Goal: Transaction & Acquisition: Purchase product/service

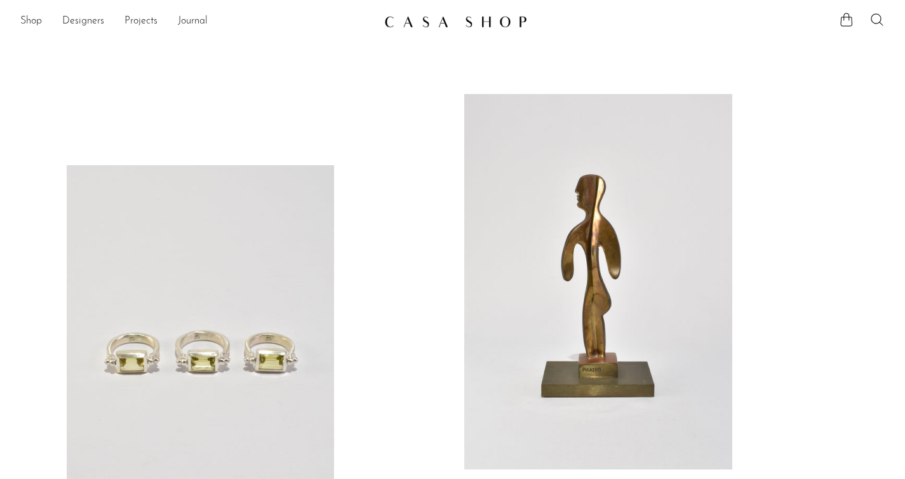
click at [35, 12] on li "Shop Featured New Arrivals Bestsellers Coming Soon Jewelry Jewelry All Earrings…" at bounding box center [31, 22] width 22 height 22
click at [35, 20] on link "Shop" at bounding box center [31, 21] width 22 height 17
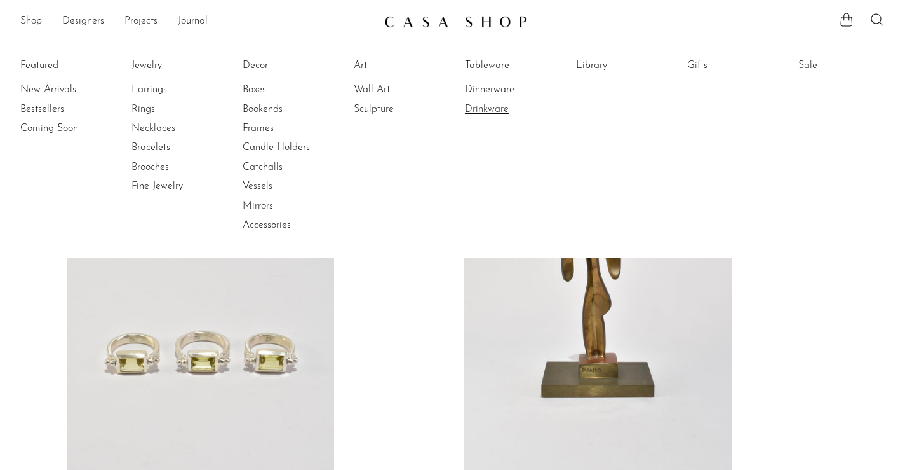
click at [505, 104] on link "Drinkware" at bounding box center [512, 109] width 95 height 14
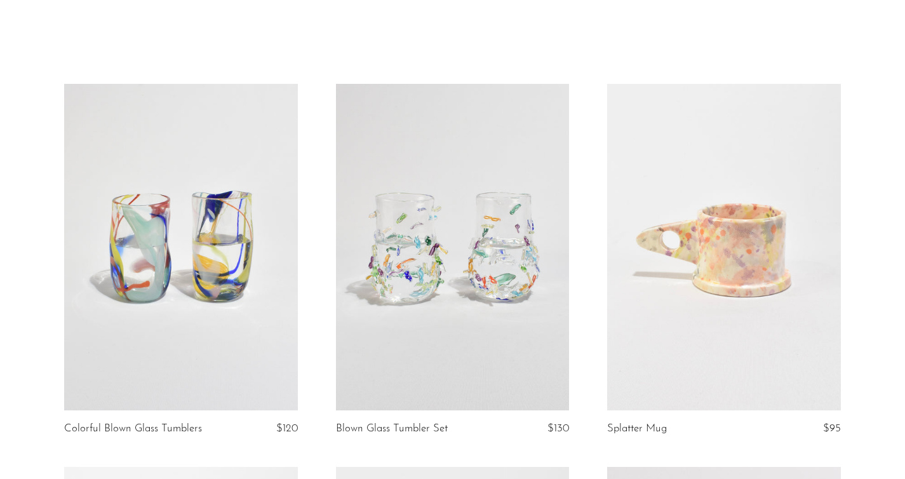
scroll to position [104, 0]
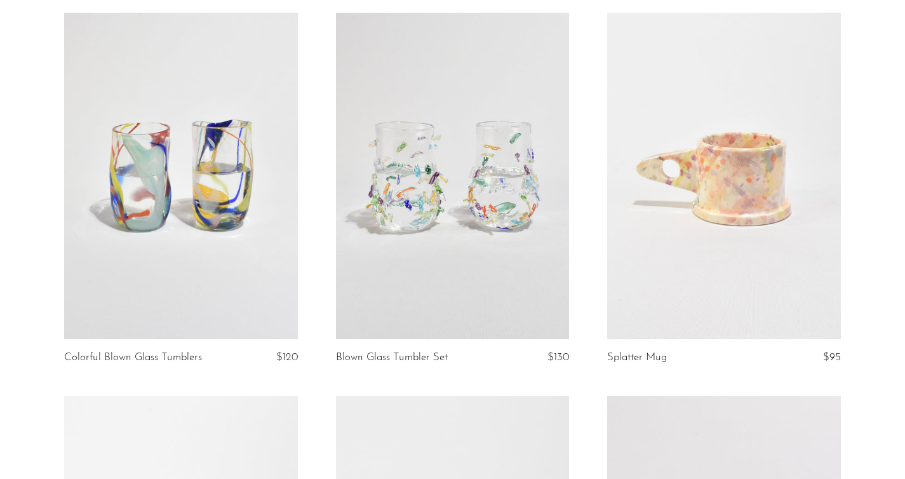
click at [545, 249] on link at bounding box center [452, 176] width 233 height 327
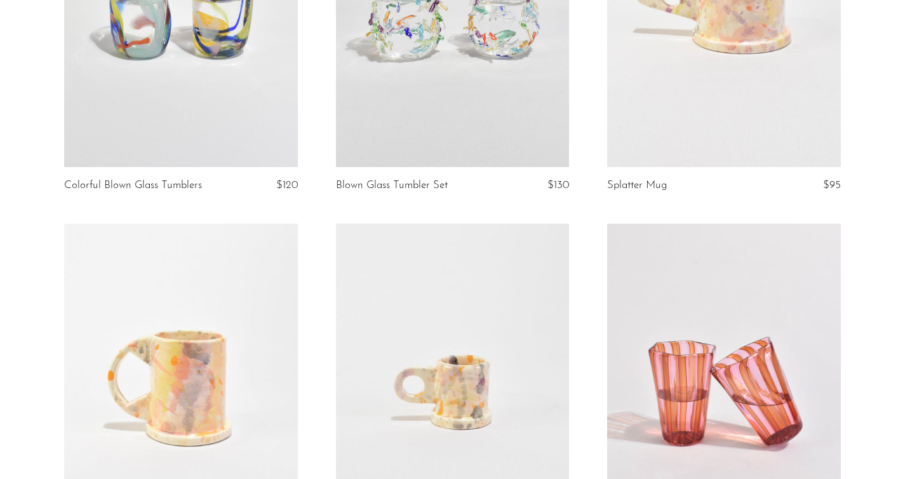
scroll to position [330, 0]
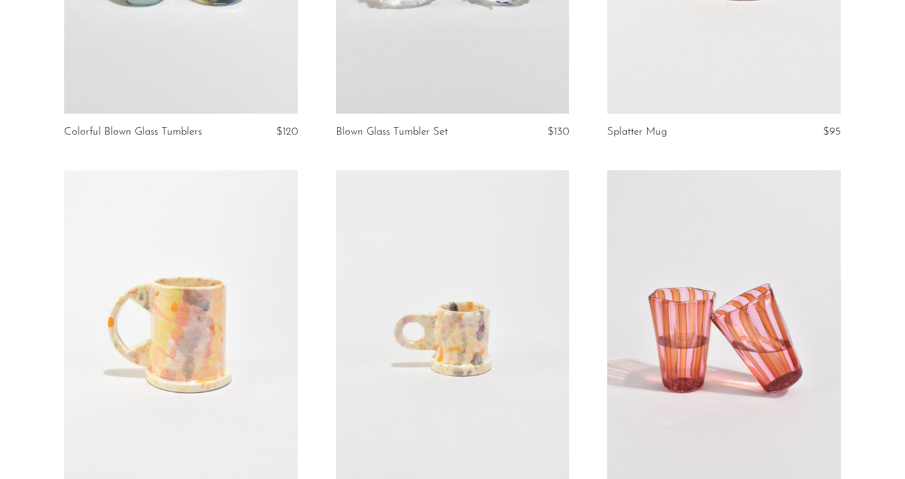
click at [737, 302] on link at bounding box center [723, 333] width 233 height 327
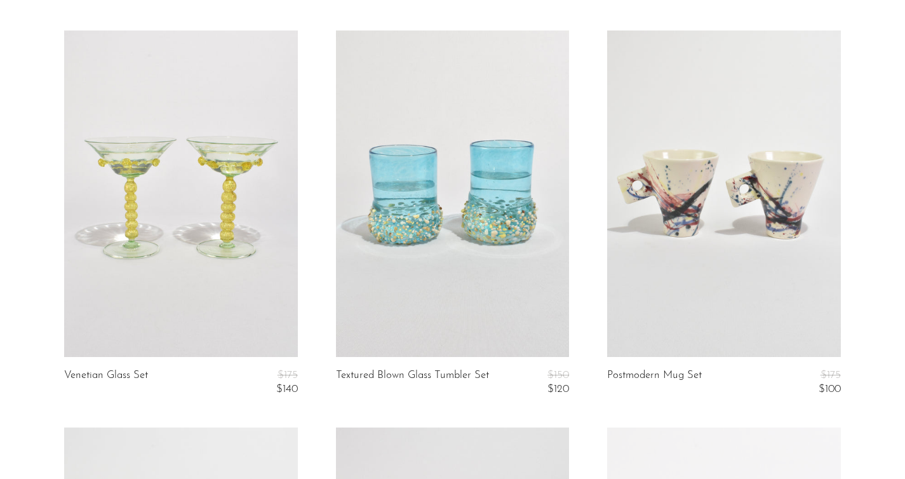
scroll to position [853, 0]
click at [447, 275] on link at bounding box center [452, 193] width 233 height 327
click at [241, 259] on link at bounding box center [180, 193] width 233 height 327
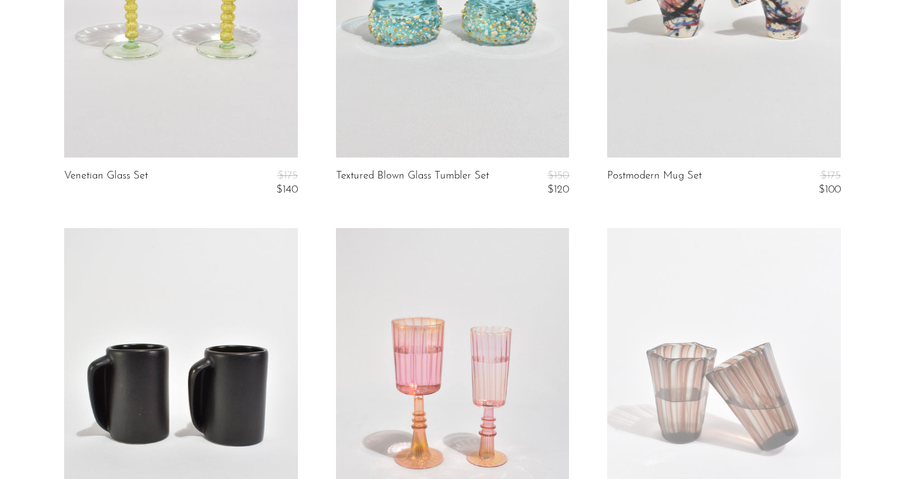
scroll to position [1280, 0]
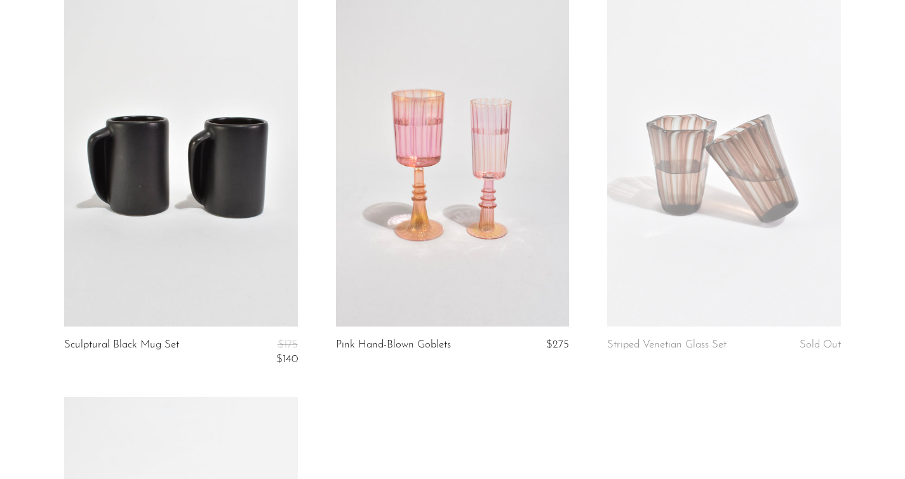
click at [473, 208] on link at bounding box center [452, 163] width 233 height 327
click at [646, 200] on link at bounding box center [723, 163] width 233 height 327
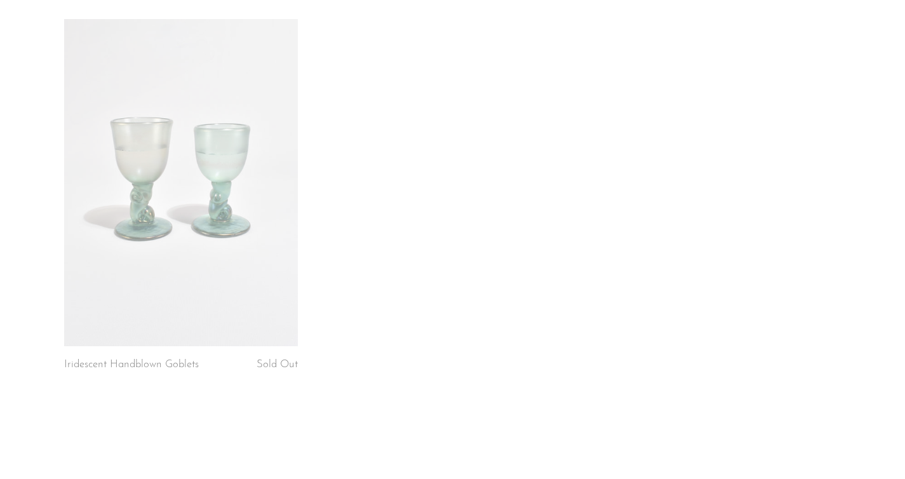
scroll to position [1779, 0]
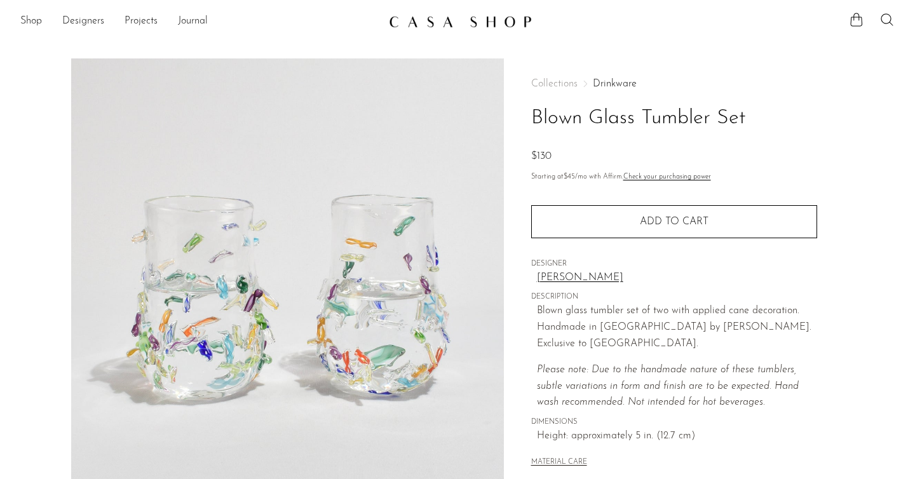
click at [0, 0] on body "Shop Featured New Arrivals Bestsellers" at bounding box center [457, 413] width 915 height 827
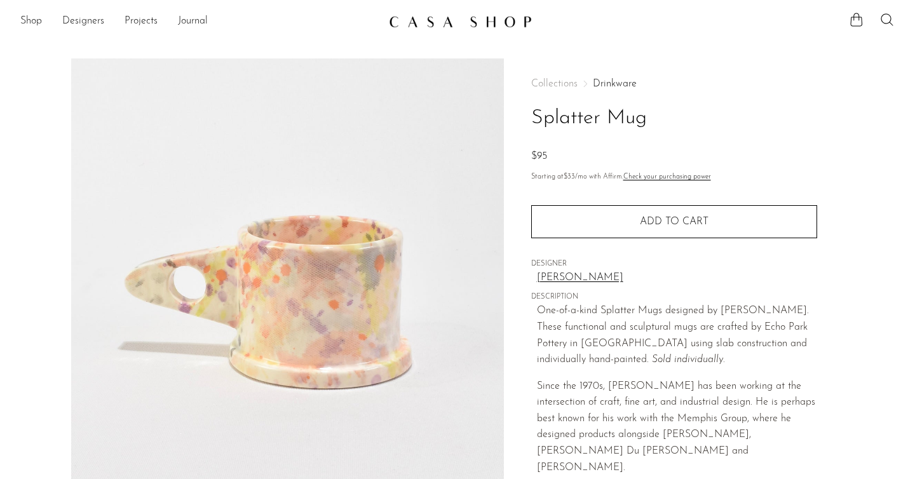
drag, startPoint x: 396, startPoint y: 301, endPoint x: 860, endPoint y: 178, distance: 479.2
click at [0, 0] on body "Shop Featured New Arrivals Bestsellers" at bounding box center [457, 425] width 915 height 850
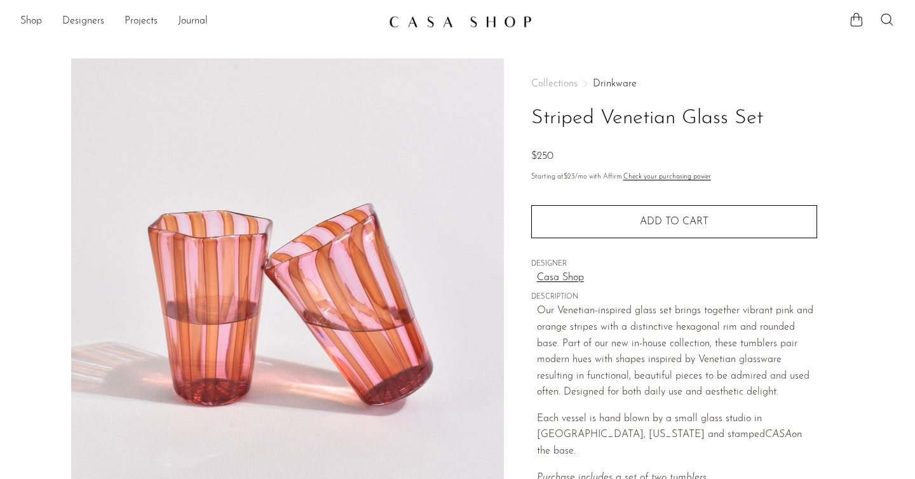
drag, startPoint x: 374, startPoint y: 308, endPoint x: 914, endPoint y: 175, distance: 556.7
click at [0, 0] on body "Shop Featured New Arrivals Bestsellers" at bounding box center [457, 413] width 915 height 827
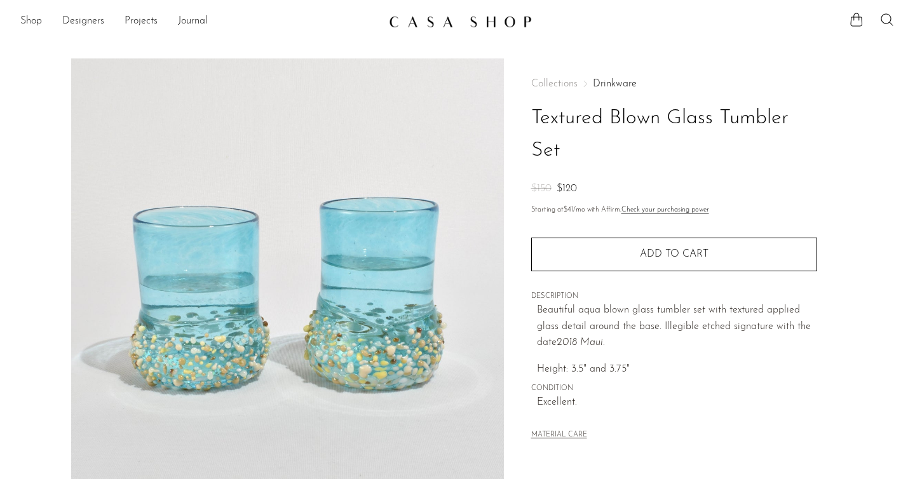
drag, startPoint x: 365, startPoint y: 243, endPoint x: 869, endPoint y: 168, distance: 508.7
click at [0, 0] on body "Shop Featured New Arrivals Bestsellers" at bounding box center [457, 413] width 915 height 827
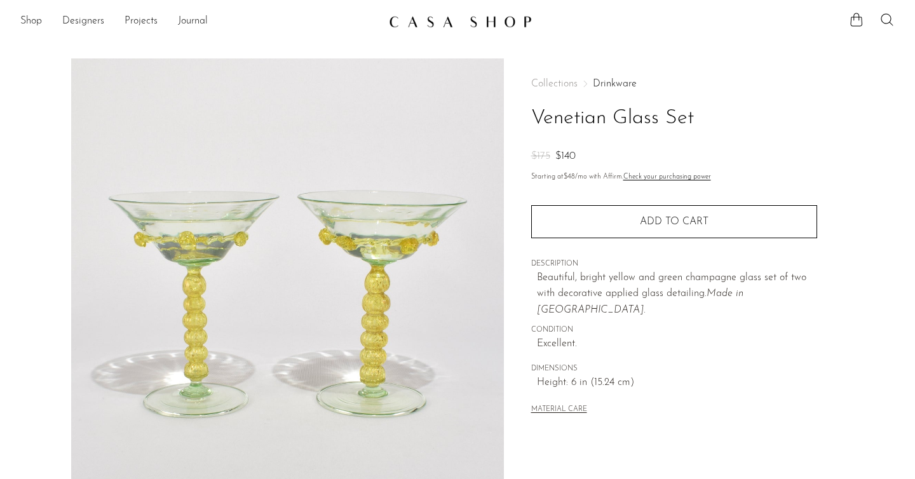
drag, startPoint x: 384, startPoint y: 216, endPoint x: 902, endPoint y: 155, distance: 522.1
click at [0, 0] on body "Shop Featured New Arrivals Bestsellers" at bounding box center [457, 413] width 915 height 827
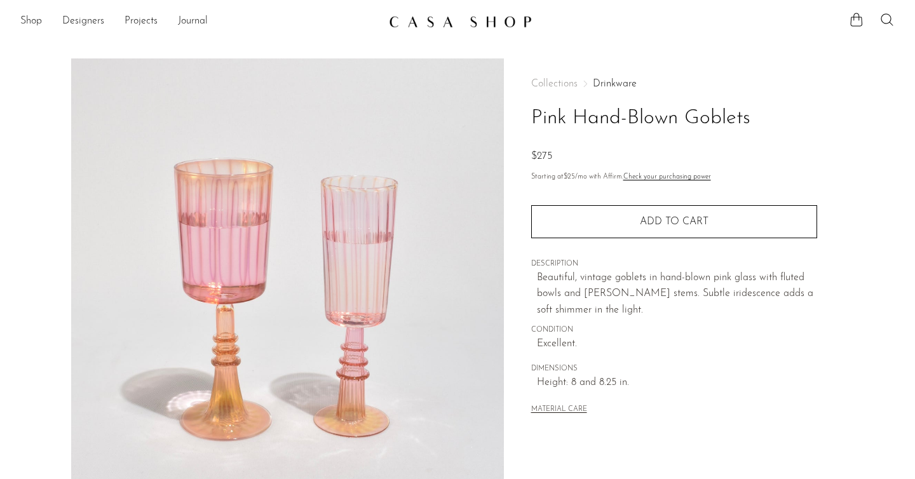
drag, startPoint x: 376, startPoint y: 253, endPoint x: 892, endPoint y: 166, distance: 523.1
click at [0, 0] on body "Shop Featured New Arrivals Bestsellers" at bounding box center [457, 413] width 915 height 827
